Goal: Obtain resource: Obtain resource

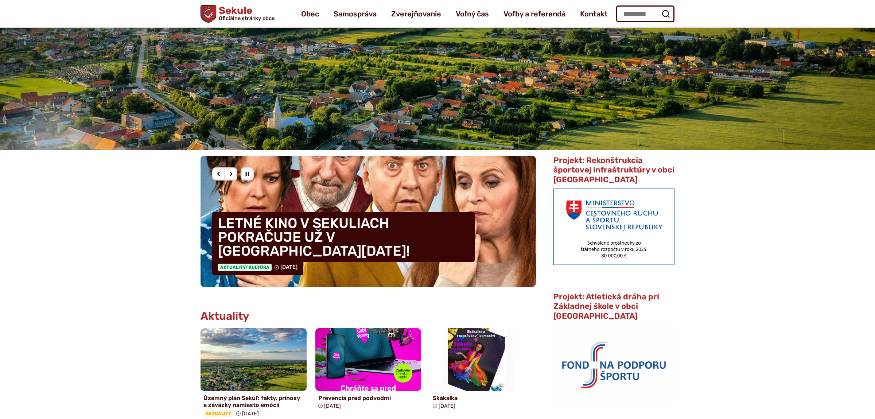
scroll to position [38, 0]
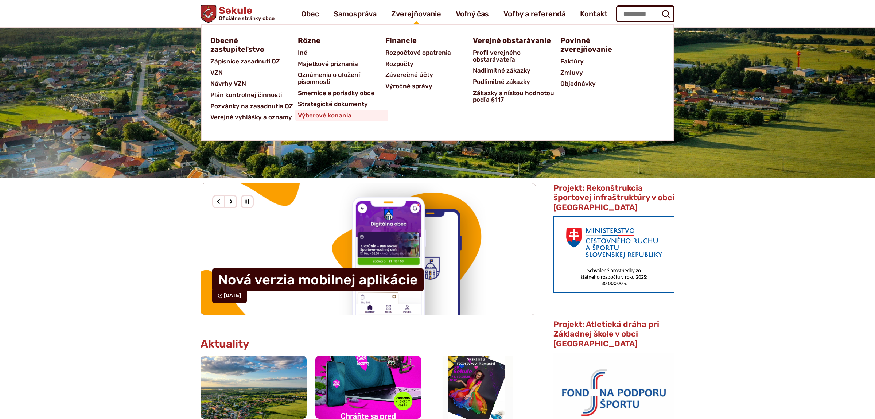
click at [321, 114] on span "Výberové konania" at bounding box center [325, 115] width 54 height 11
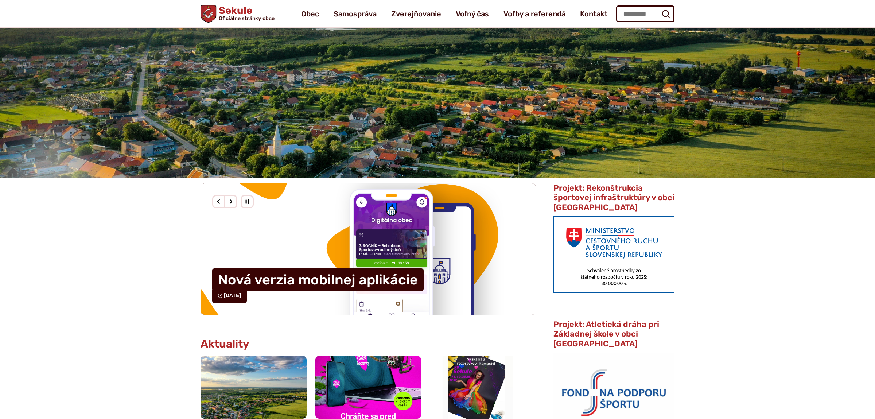
scroll to position [0, 0]
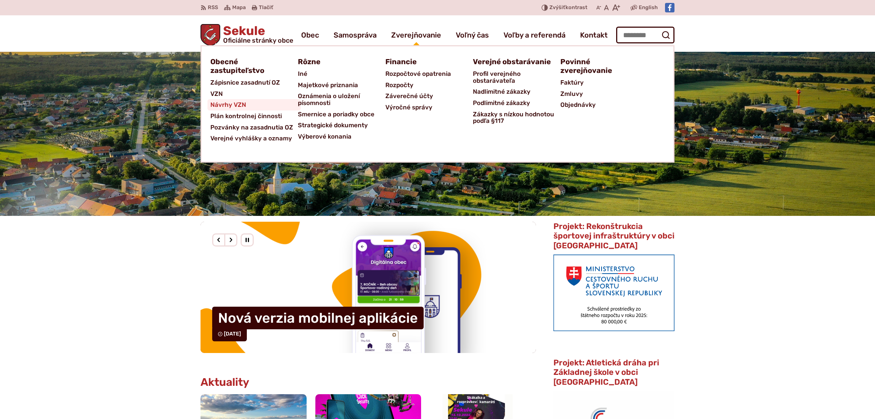
click at [222, 103] on span "Návrhy VZN" at bounding box center [228, 104] width 36 height 11
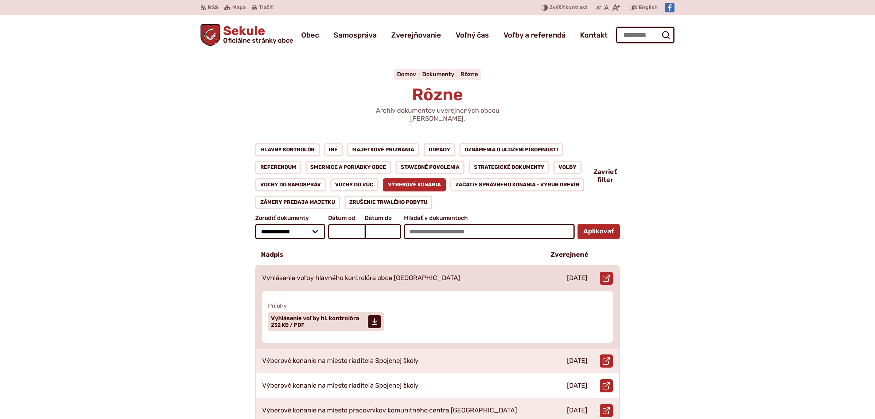
click at [292, 266] on div "Vyhlásenie voľby hlavného kontrolóra obce Sekule" at bounding box center [397, 278] width 282 height 25
click at [295, 315] on span "Vyhlásenie voľby hl. kontrolóra" at bounding box center [315, 318] width 88 height 6
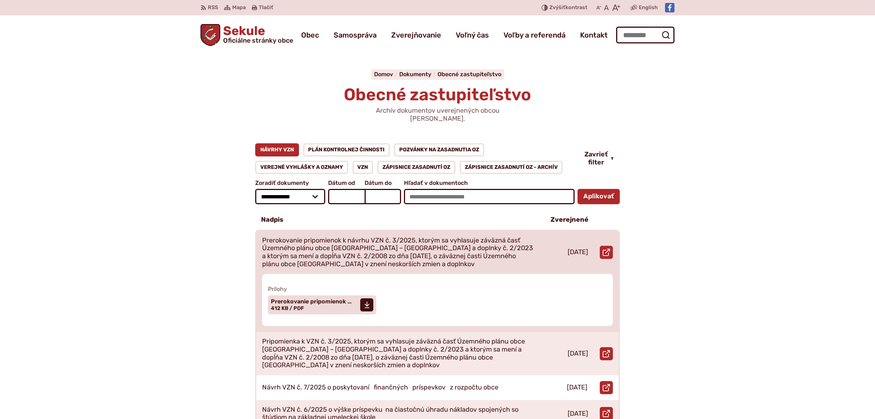
click at [317, 238] on p "Prerokovanie pripomienok k návrhu VZN č. 3/2025, ktorým sa vyhlasuje záväzná ča…" at bounding box center [397, 251] width 271 height 31
click at [296, 298] on span "Prerokovanie pripomienok …" at bounding box center [311, 301] width 81 height 6
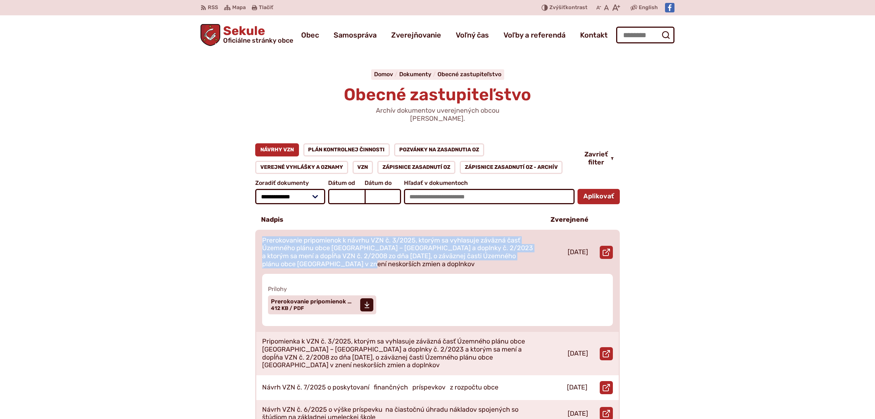
drag, startPoint x: 368, startPoint y: 253, endPoint x: 264, endPoint y: 226, distance: 107.3
click at [264, 231] on div "Prerokovanie pripomienok k návrhu VZN č. 3/2025, ktorým sa vyhlasuje záväzná ča…" at bounding box center [397, 252] width 283 height 43
copy p "Prerokovanie pripomienok k návrhu VZN č. 3/2025, ktorým sa vyhlasuje záväzná ča…"
click at [324, 300] on span "Prerokovanie pripomienok … Veľkosť a typ súboru 412 KB / PDF" at bounding box center [311, 305] width 81 height 18
